Goal: Information Seeking & Learning: Learn about a topic

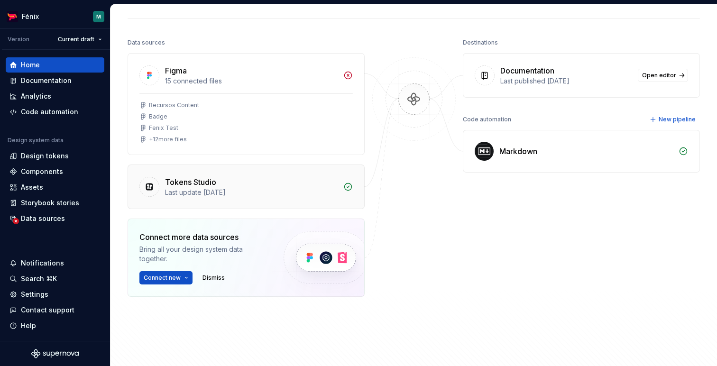
scroll to position [100, 0]
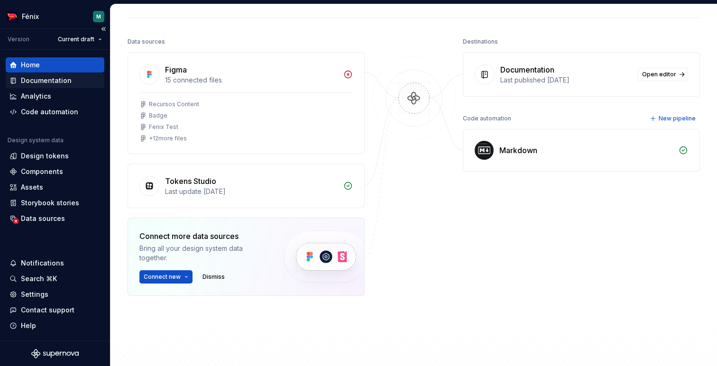
click at [41, 79] on div "Documentation" at bounding box center [46, 80] width 51 height 9
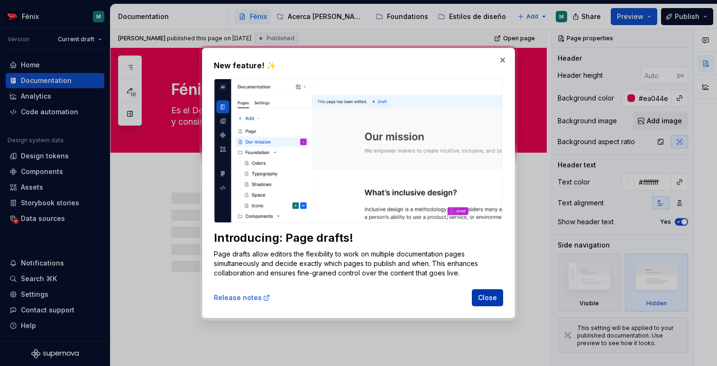
click at [491, 298] on span "Close" at bounding box center [487, 297] width 19 height 9
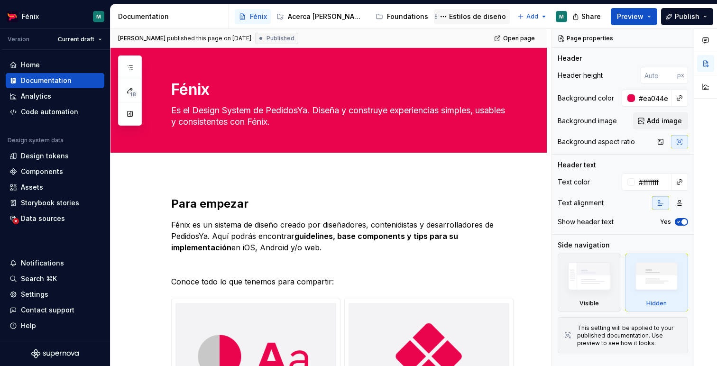
click at [449, 18] on div "Estilos de diseño" at bounding box center [477, 16] width 57 height 9
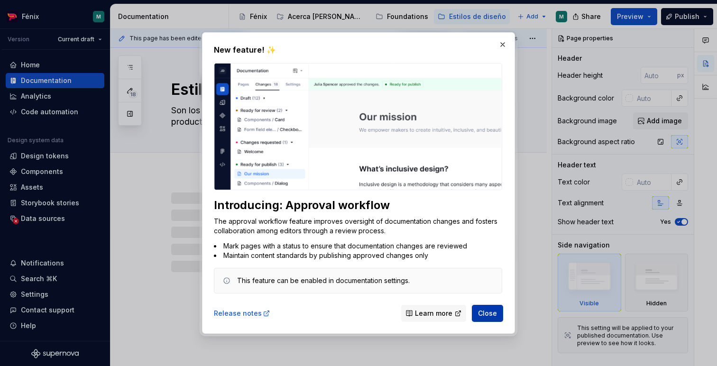
click at [494, 310] on span "Close" at bounding box center [487, 313] width 19 height 9
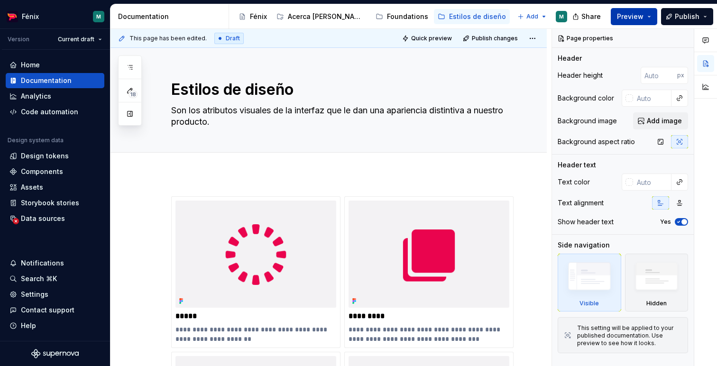
click at [636, 21] on button "Preview" at bounding box center [633, 16] width 46 height 17
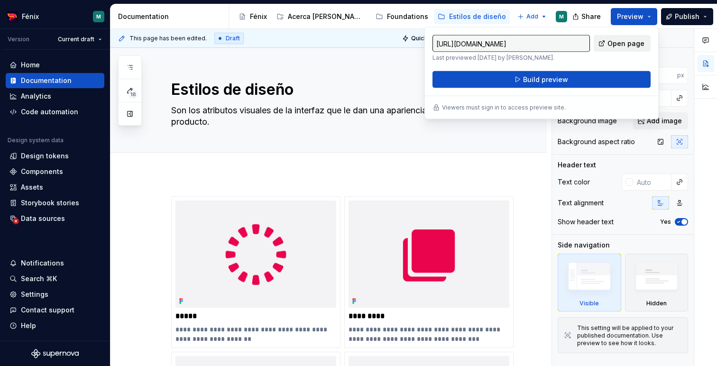
click at [613, 40] on span "Open page" at bounding box center [625, 43] width 37 height 9
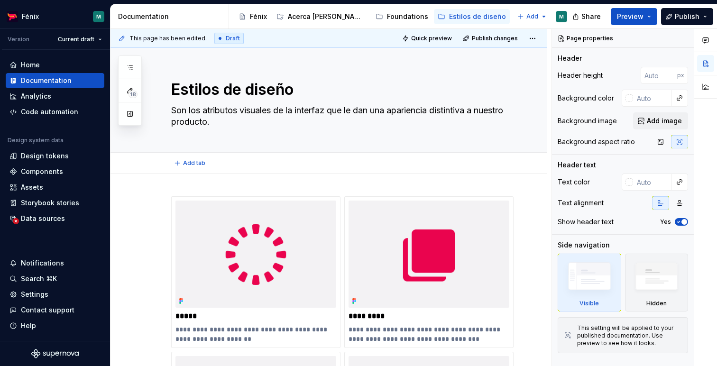
click at [410, 167] on div "Add tab" at bounding box center [339, 162] width 337 height 13
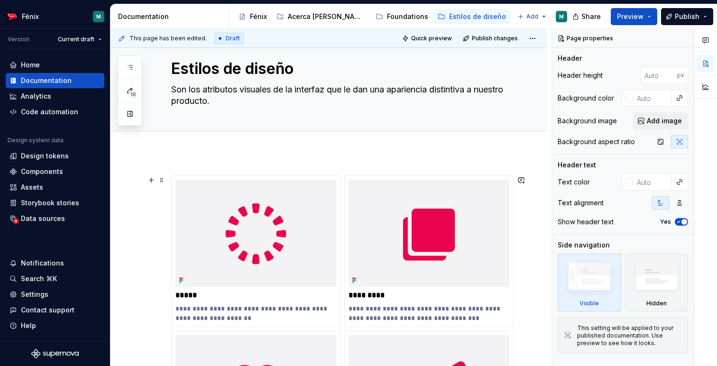
scroll to position [27, 0]
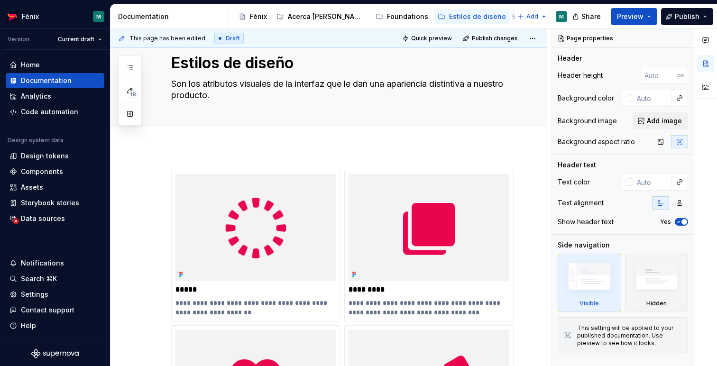
click at [527, 21] on div "Fundamentos de contenido" at bounding box center [566, 16] width 78 height 9
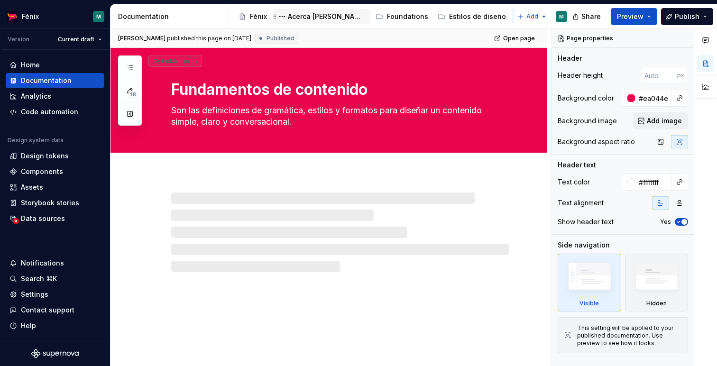
click at [321, 18] on div "Acerca de Fénix" at bounding box center [327, 16] width 78 height 9
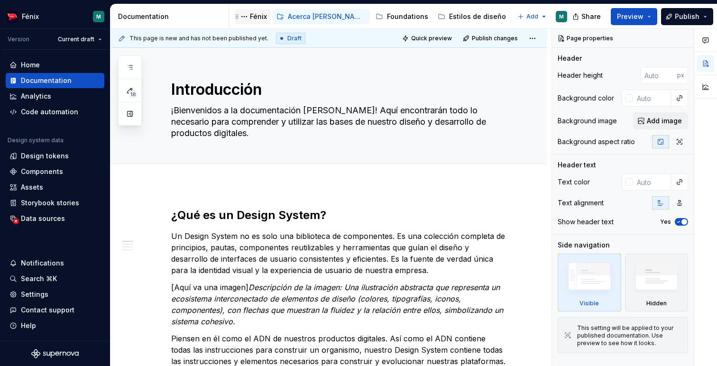
click at [255, 21] on div "Fénix" at bounding box center [258, 16] width 17 height 9
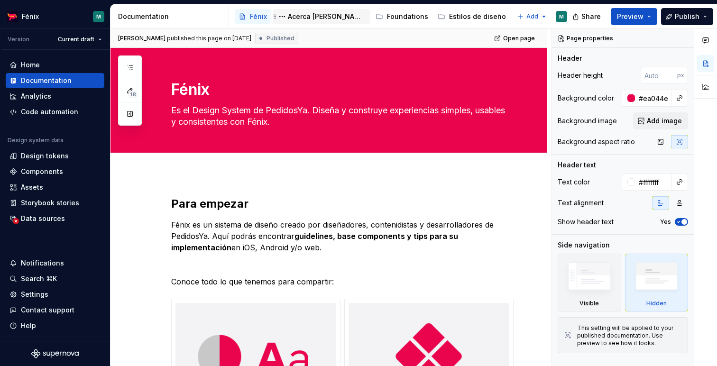
click at [325, 17] on div "Acerca de Fénix" at bounding box center [327, 16] width 78 height 9
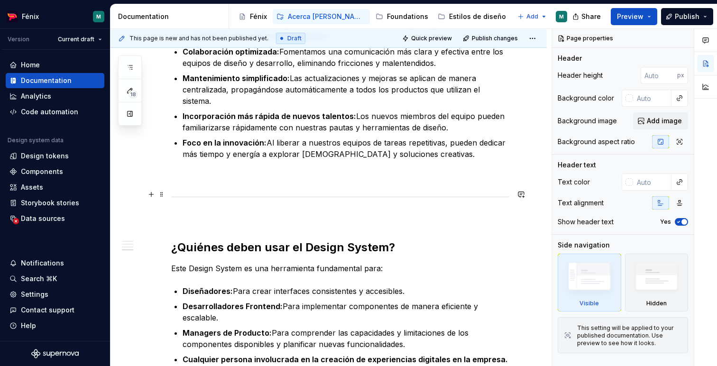
scroll to position [1052, 0]
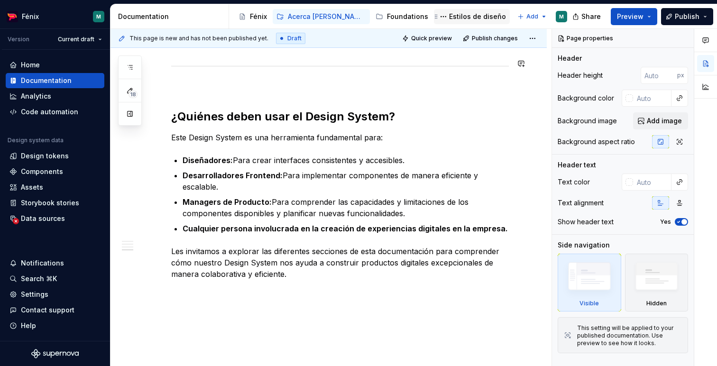
click at [449, 16] on div "Estilos de diseño" at bounding box center [477, 16] width 57 height 9
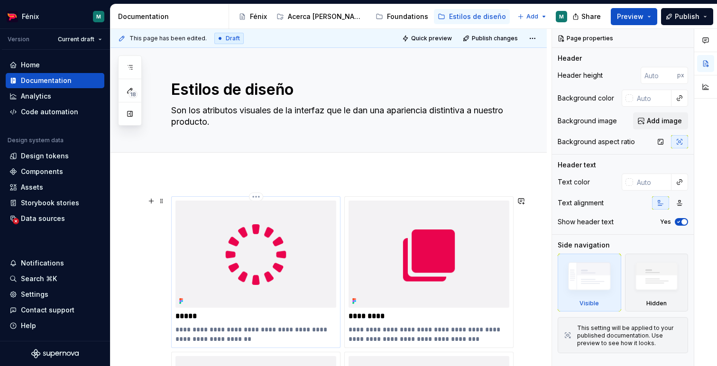
click at [278, 228] on img at bounding box center [255, 253] width 161 height 107
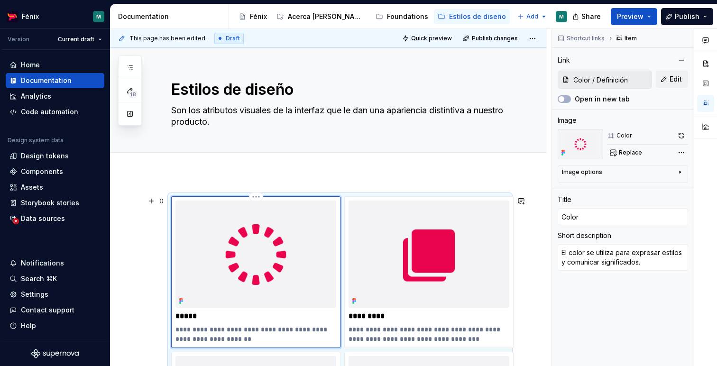
click at [264, 242] on img at bounding box center [255, 253] width 161 height 107
click at [239, 274] on img at bounding box center [255, 253] width 161 height 107
type textarea "*"
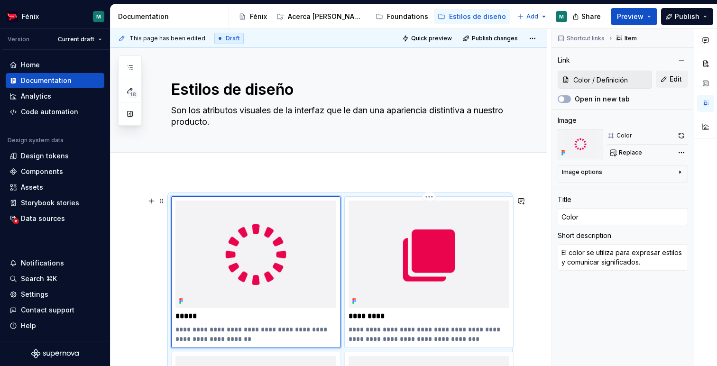
type input "Estilos de diseño / Elevación"
type input "Elevación"
type textarea "La elevación es la distancia que existe entre dos componentes en relación al ej…"
click at [414, 253] on img at bounding box center [428, 253] width 161 height 107
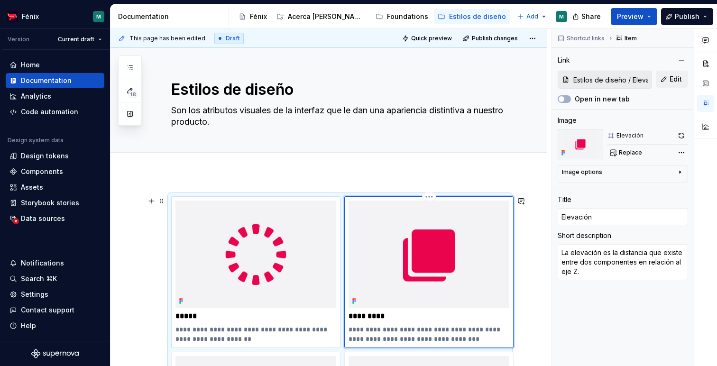
type textarea "*"
type input "Color / Definición"
type input "Color"
type textarea "El color se utiliza para expresar estilos y comunicar significados."
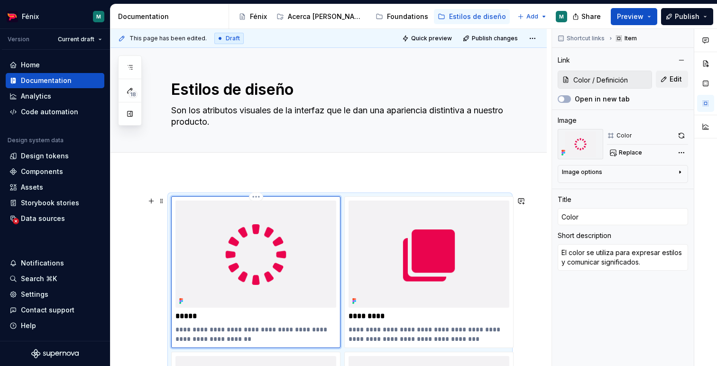
click at [300, 250] on img at bounding box center [255, 253] width 161 height 107
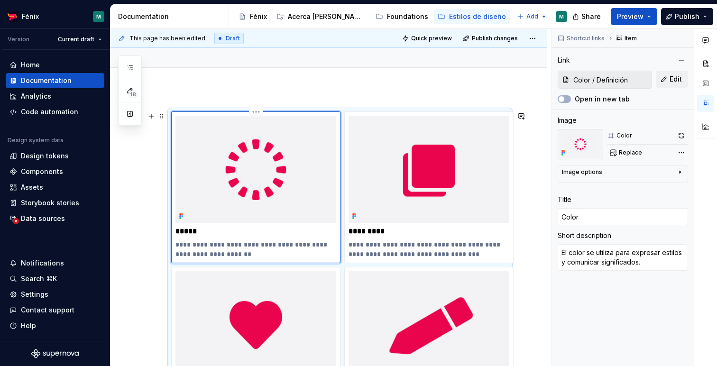
scroll to position [88, 0]
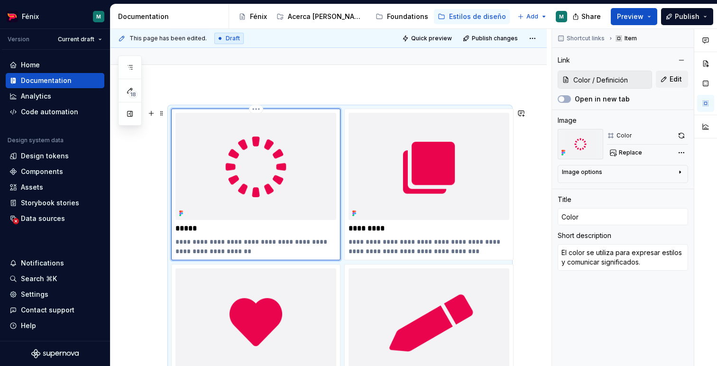
click at [222, 182] on img at bounding box center [255, 166] width 161 height 107
click at [46, 173] on div "Components" at bounding box center [42, 171] width 42 height 9
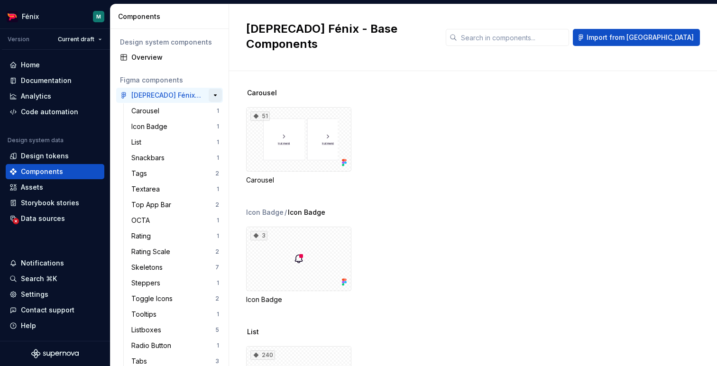
click at [215, 95] on button "button" at bounding box center [215, 95] width 13 height 13
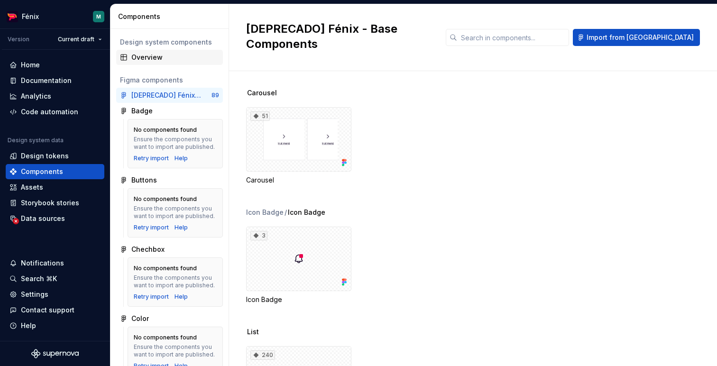
click at [149, 61] on div "Overview" at bounding box center [175, 57] width 88 height 9
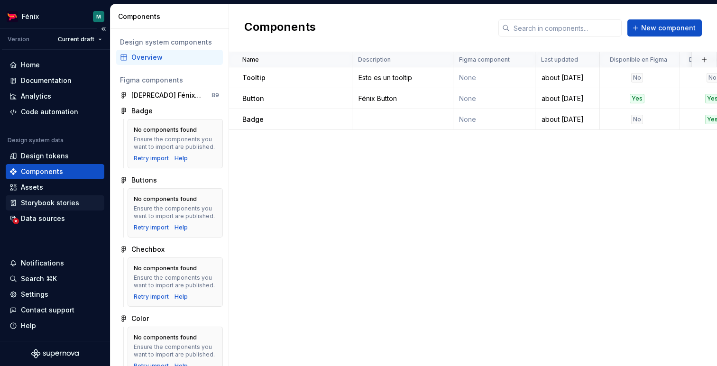
click at [53, 204] on div "Storybook stories" at bounding box center [50, 202] width 58 height 9
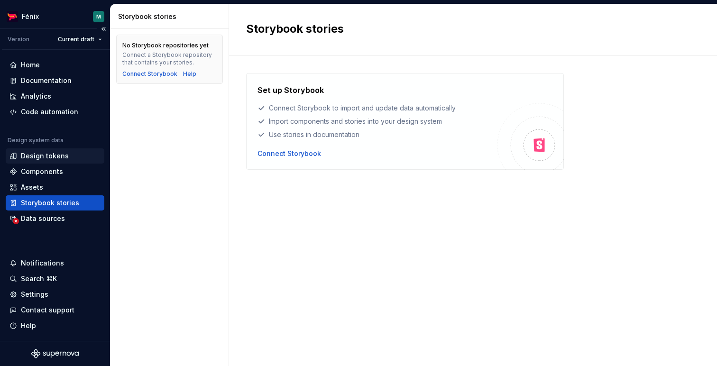
click at [60, 156] on div "Design tokens" at bounding box center [45, 155] width 48 height 9
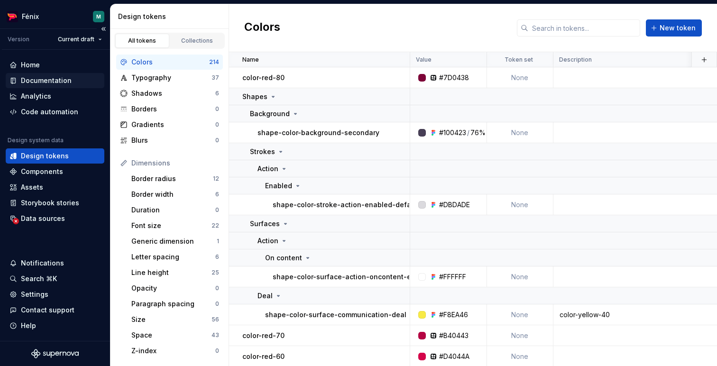
click at [43, 81] on div "Documentation" at bounding box center [46, 80] width 51 height 9
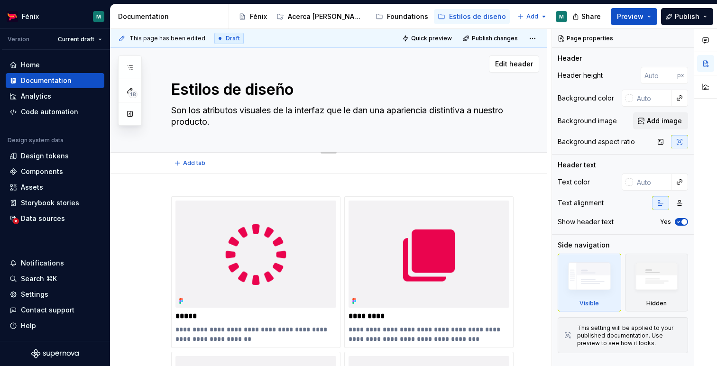
click at [255, 119] on textarea "Son los atributos visuales de la interfaz que le dan una apariencia distintiva …" at bounding box center [337, 116] width 337 height 27
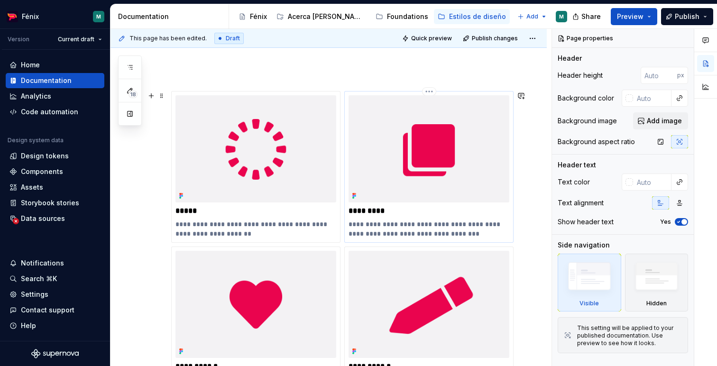
scroll to position [79, 0]
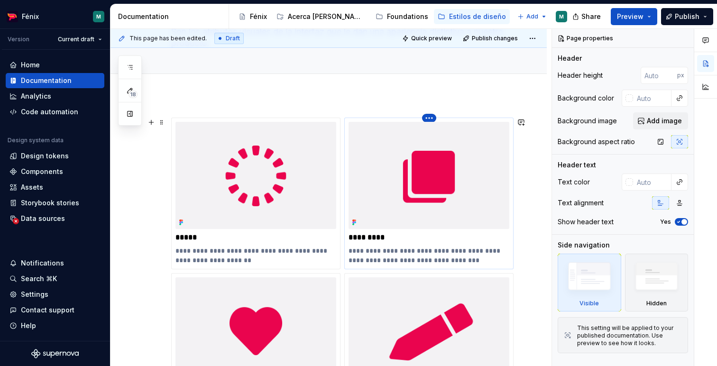
click at [429, 118] on html "Fénix M Version Current draft Home Documentation Analytics Code automation Desi…" at bounding box center [358, 183] width 717 height 366
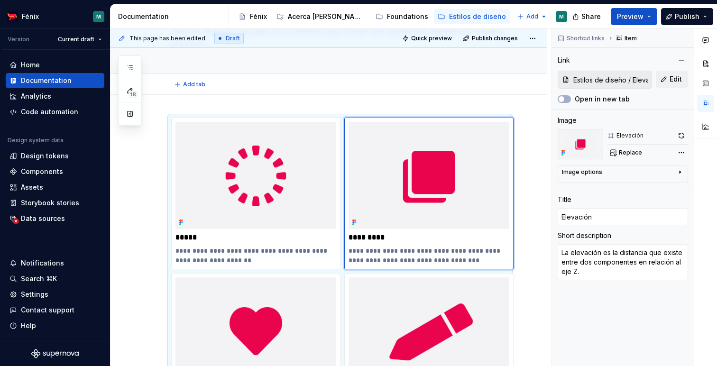
click at [421, 92] on html "Fénix M Version Current draft Home Documentation Analytics Code automation Desi…" at bounding box center [358, 183] width 717 height 366
click at [423, 196] on img at bounding box center [428, 175] width 161 height 107
type textarea "*"
type input "Color / Definición"
type input "Color"
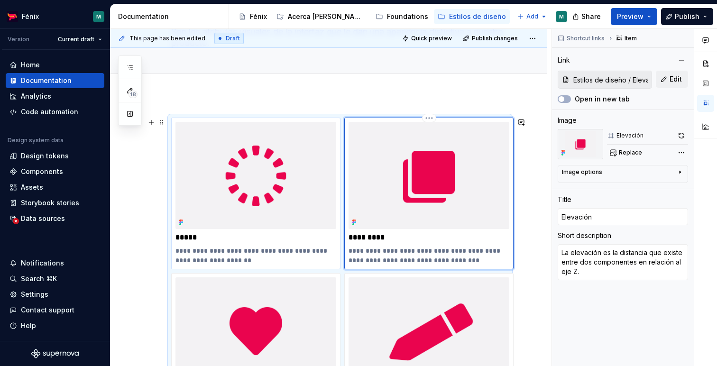
type textarea "El color se utiliza para expresar estilos y comunicar significados."
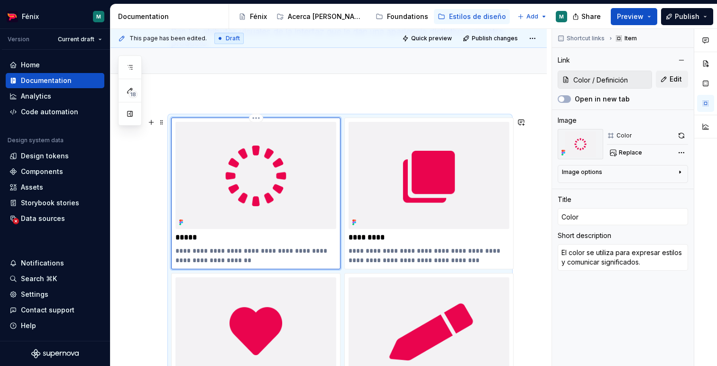
click at [299, 202] on img at bounding box center [255, 175] width 161 height 107
type textarea "*"
type input "Iconografía"
type textarea "Los iconos se utilizan para representar acciones y elementos comunes dentro de …"
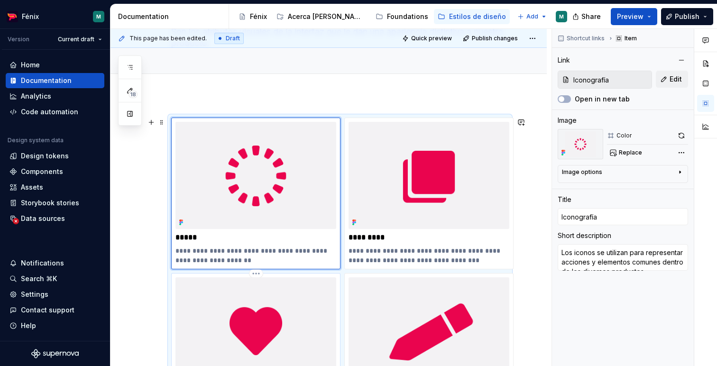
click at [284, 300] on img at bounding box center [255, 330] width 161 height 107
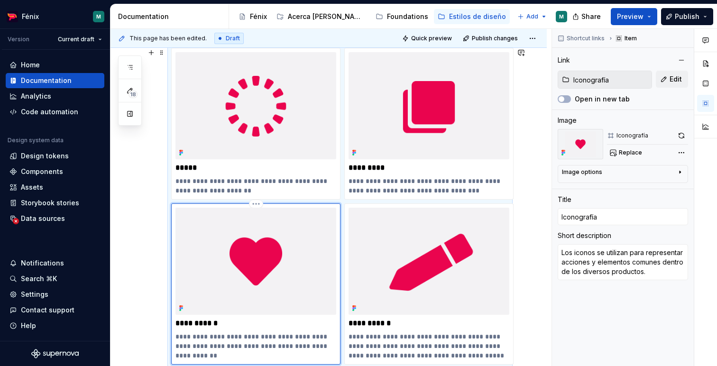
scroll to position [192, 0]
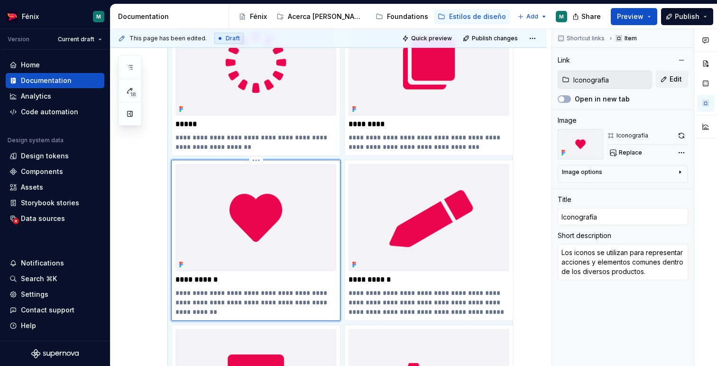
click at [258, 250] on img at bounding box center [255, 217] width 161 height 107
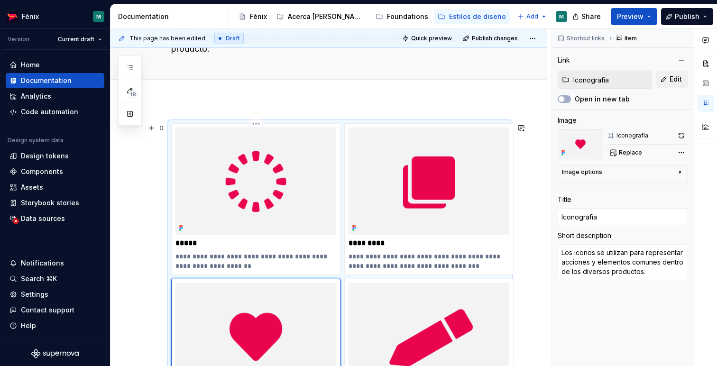
scroll to position [32, 0]
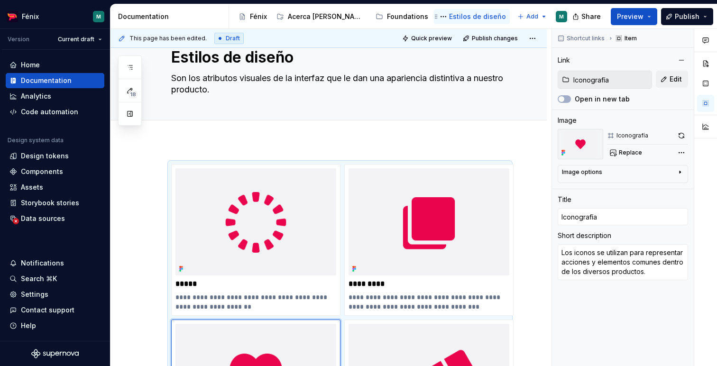
click at [449, 13] on div "Estilos de diseño" at bounding box center [477, 16] width 57 height 9
click at [437, 17] on button "Page tree" at bounding box center [442, 16] width 11 height 11
click at [147, 170] on html "Fénix M Version Current draft Home Documentation Analytics Code automation Desi…" at bounding box center [358, 183] width 717 height 366
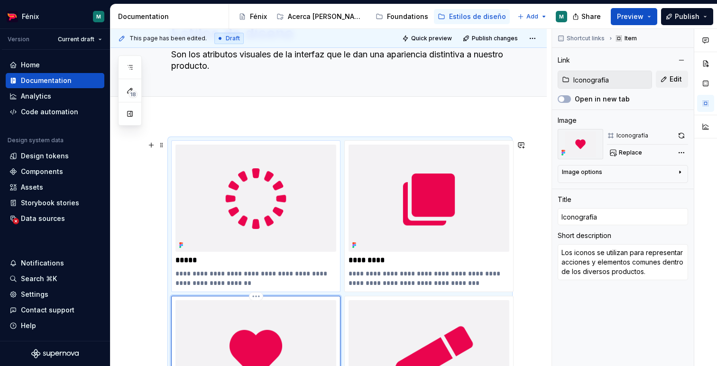
scroll to position [55, 0]
click at [33, 66] on div "Home" at bounding box center [30, 64] width 19 height 9
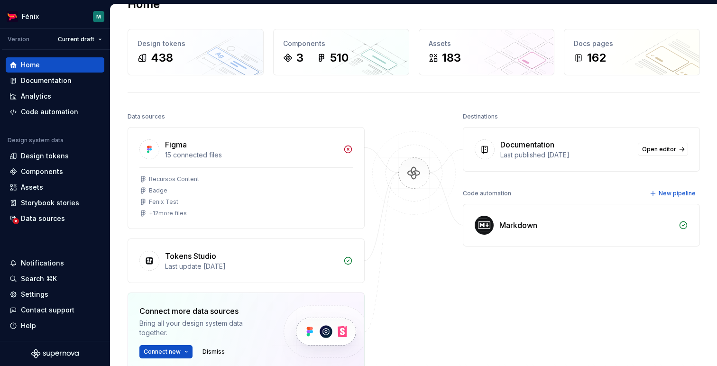
scroll to position [24, 0]
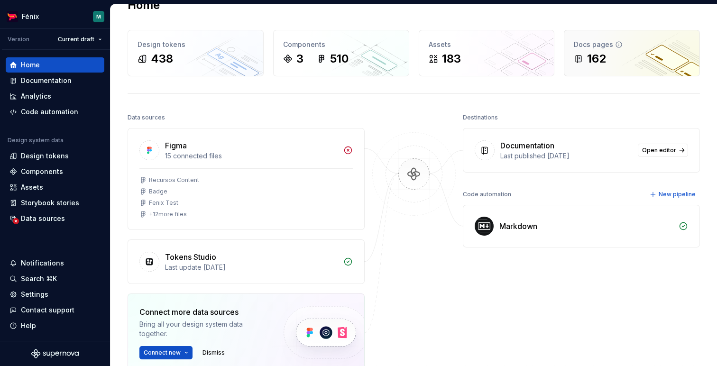
click at [600, 57] on div "162" at bounding box center [596, 58] width 19 height 15
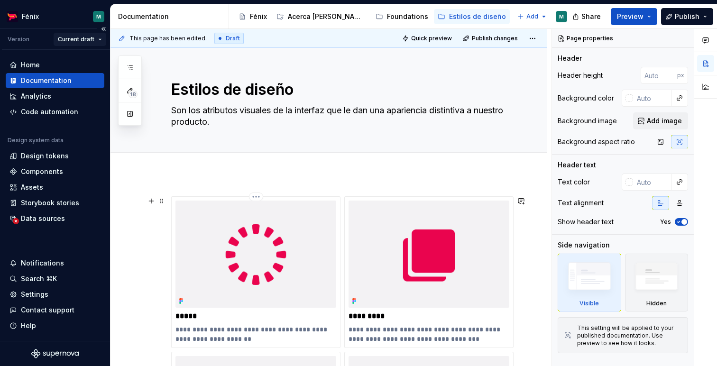
type textarea "*"
